Goal: Navigation & Orientation: Find specific page/section

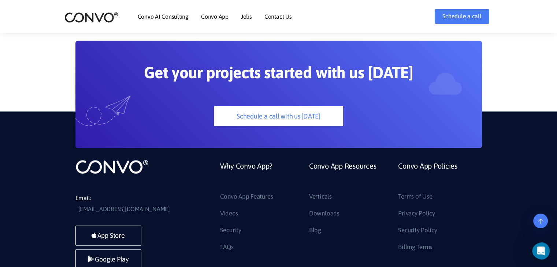
scroll to position [2065, 0]
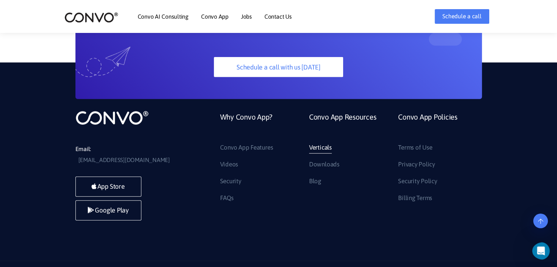
click at [318, 142] on link "Verticals" at bounding box center [320, 148] width 23 height 12
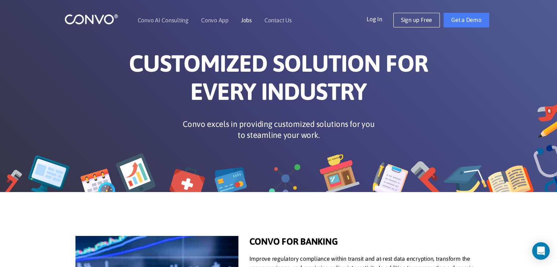
click at [248, 20] on link "Jobs" at bounding box center [246, 20] width 11 height 6
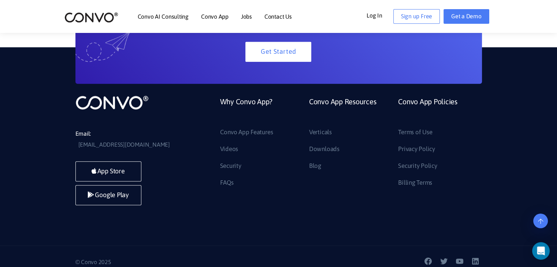
scroll to position [770, 0]
